Goal: Check status: Check status

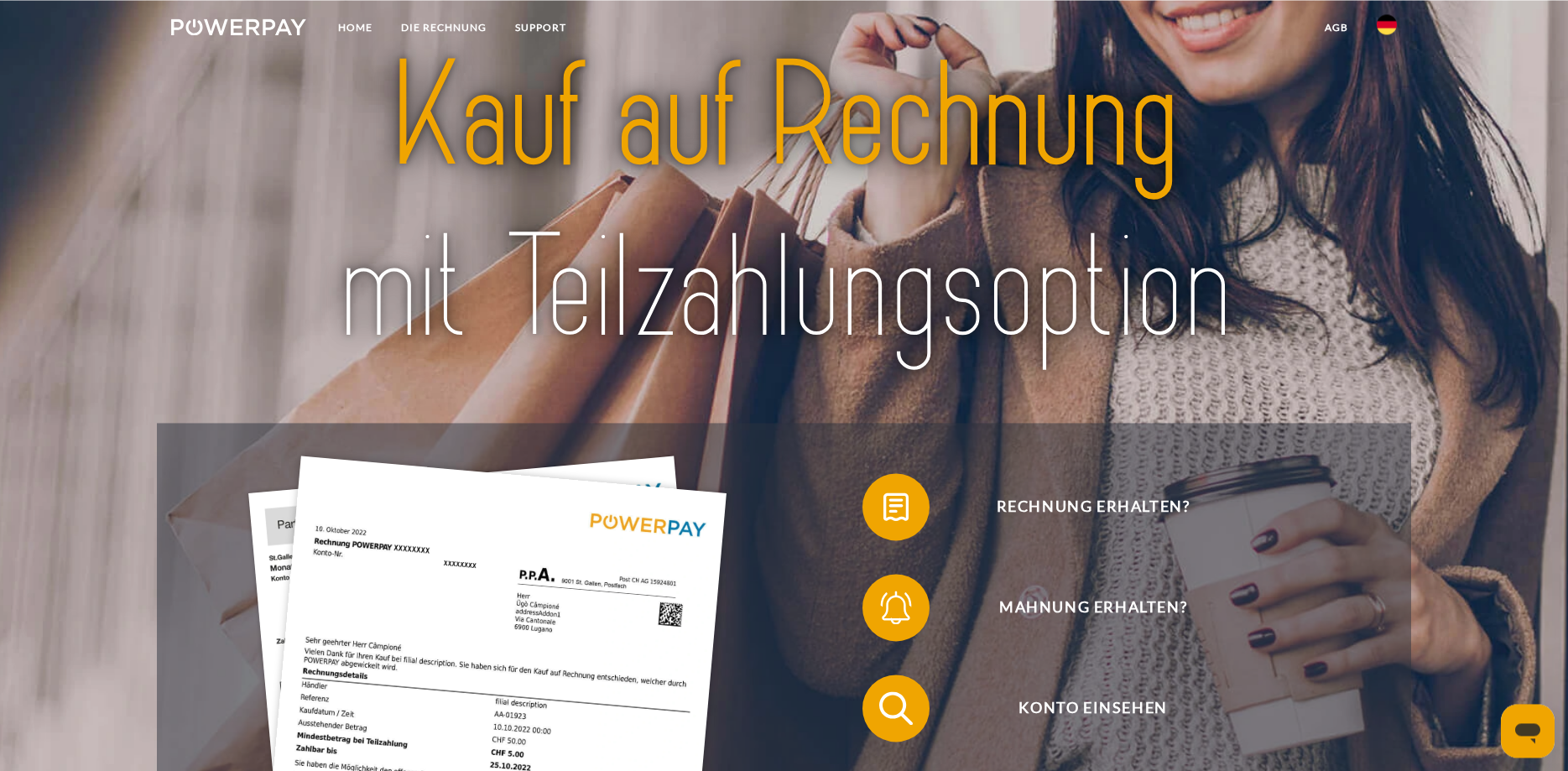
scroll to position [85, 0]
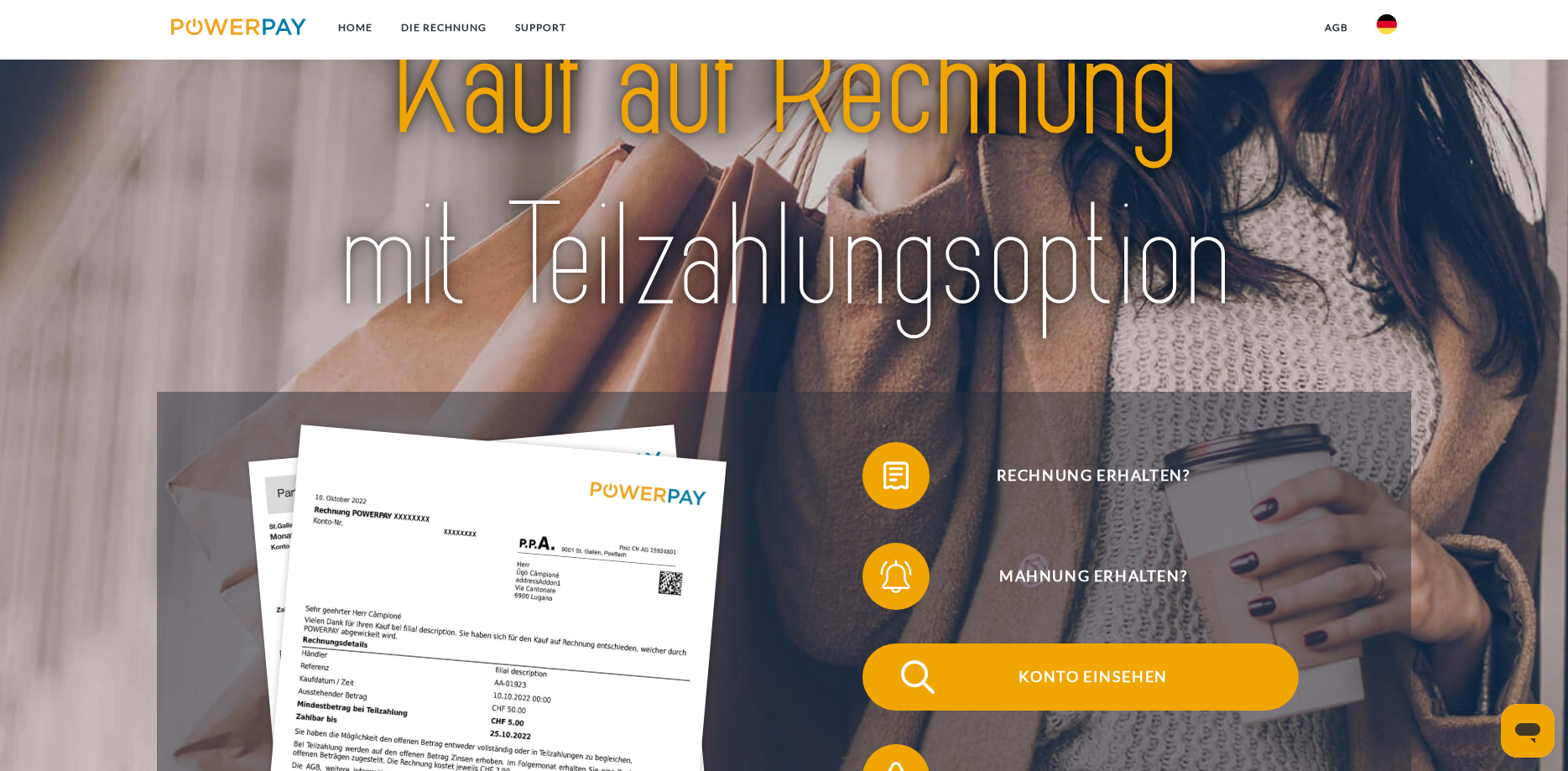
click at [1126, 679] on span "Konto einsehen" at bounding box center [1093, 677] width 411 height 67
click at [1140, 679] on span "Konto einsehen" at bounding box center [1093, 677] width 411 height 67
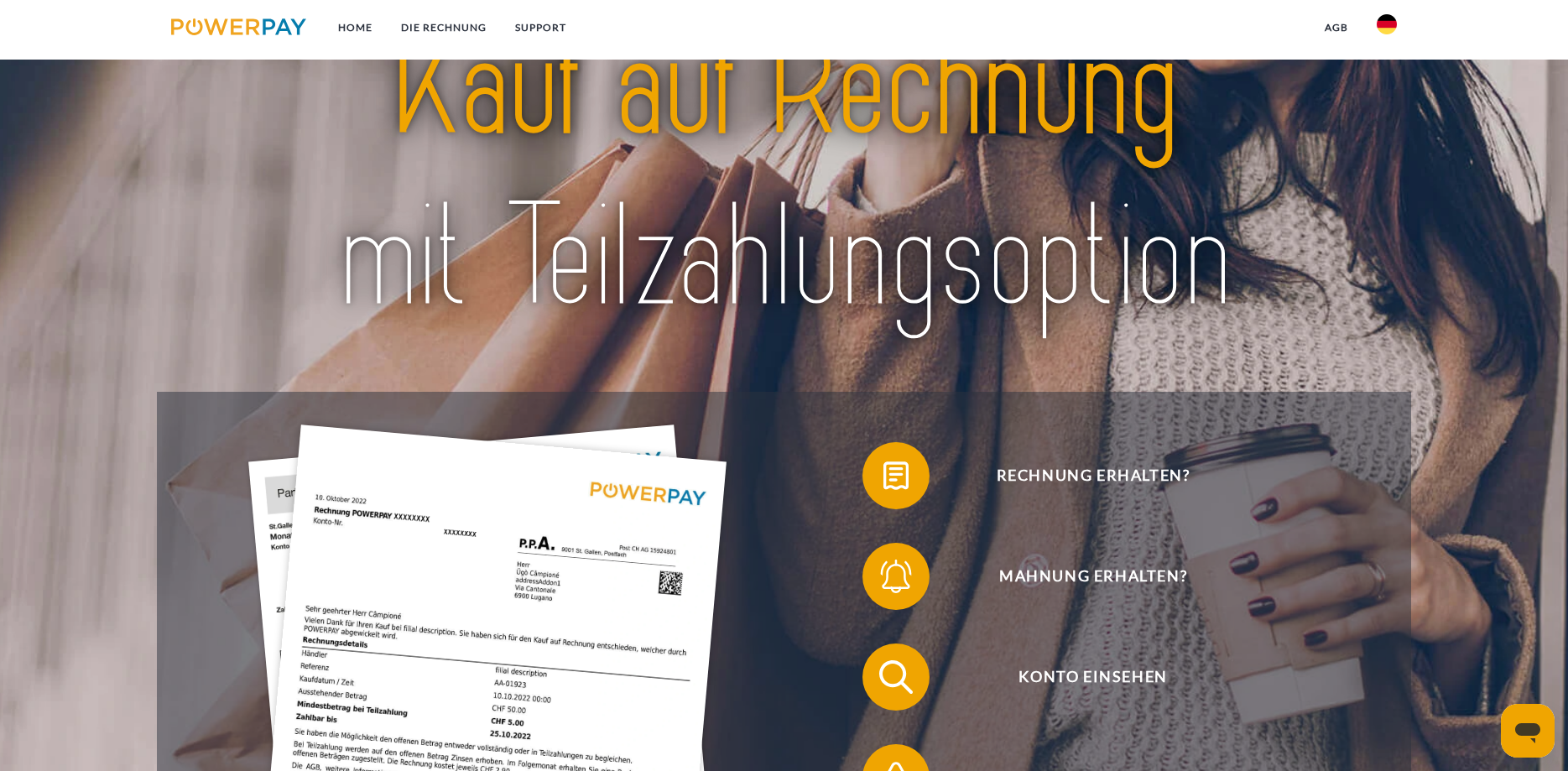
scroll to position [171, 0]
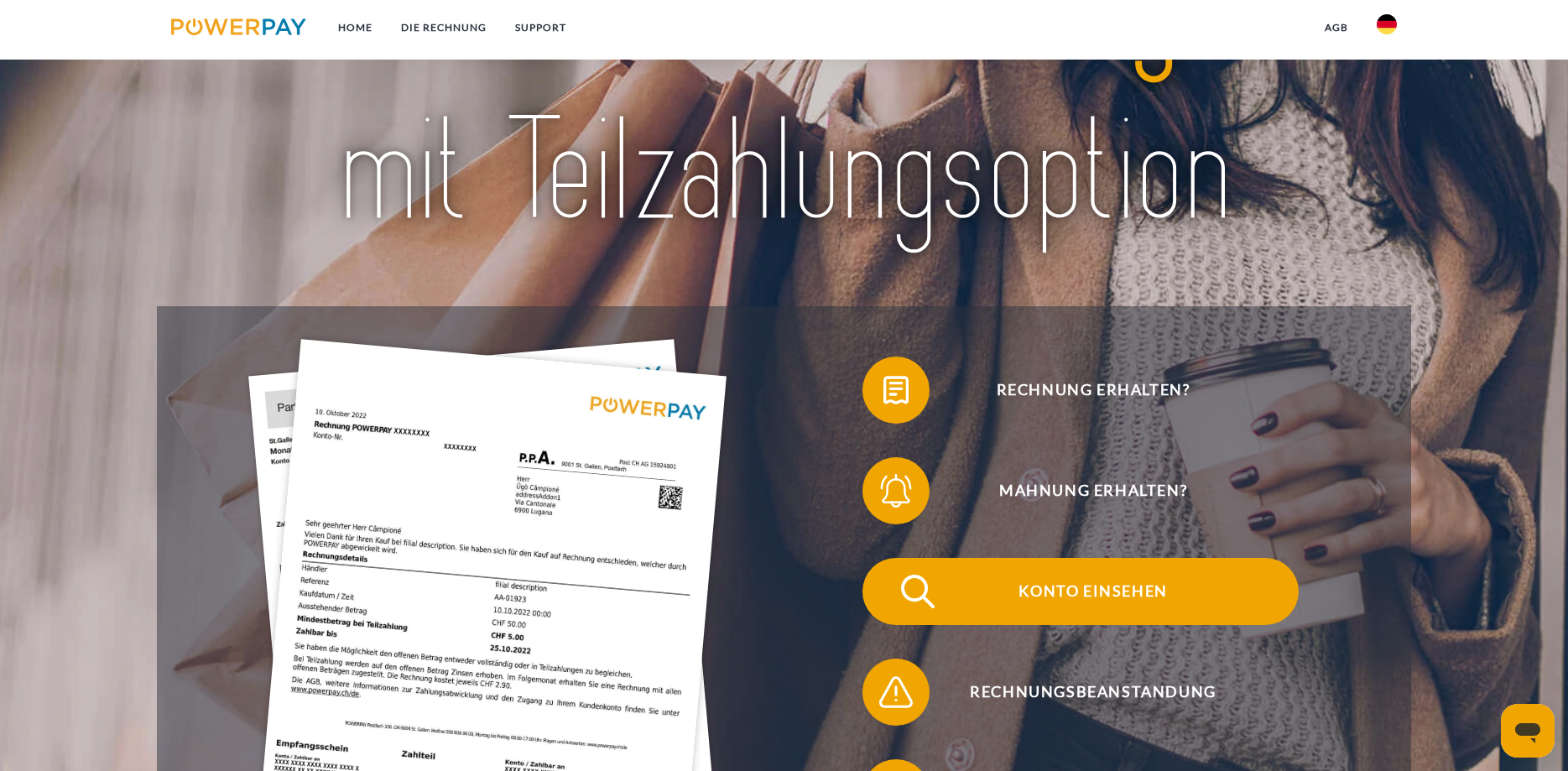
click at [1119, 591] on span "Konto einsehen" at bounding box center [1093, 591] width 411 height 67
